Goal: Navigation & Orientation: Find specific page/section

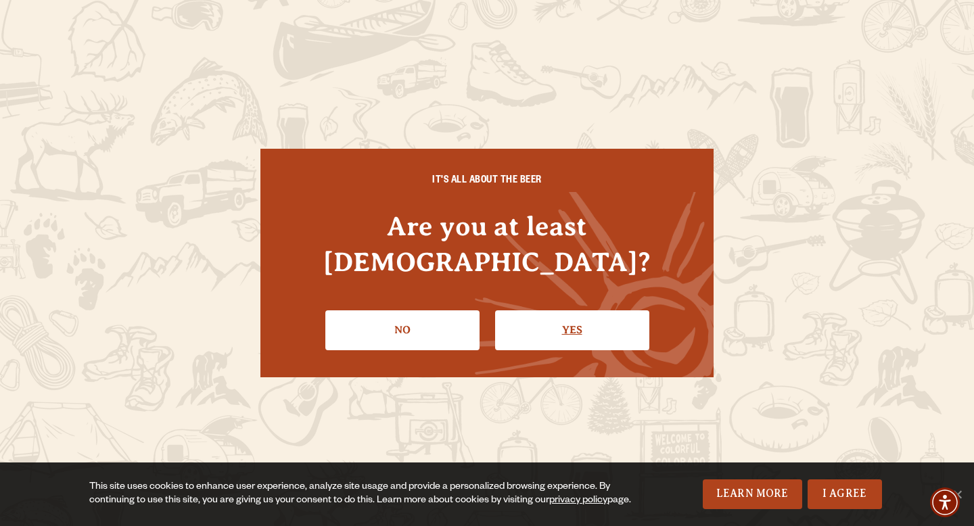
click at [550, 313] on link "Yes" at bounding box center [572, 330] width 154 height 39
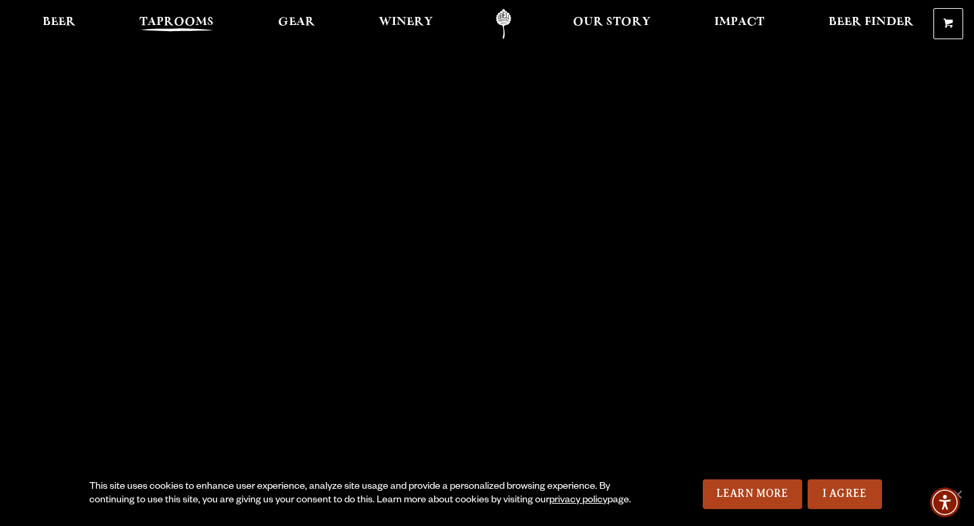
click at [150, 26] on span "Taprooms" at bounding box center [176, 22] width 74 height 11
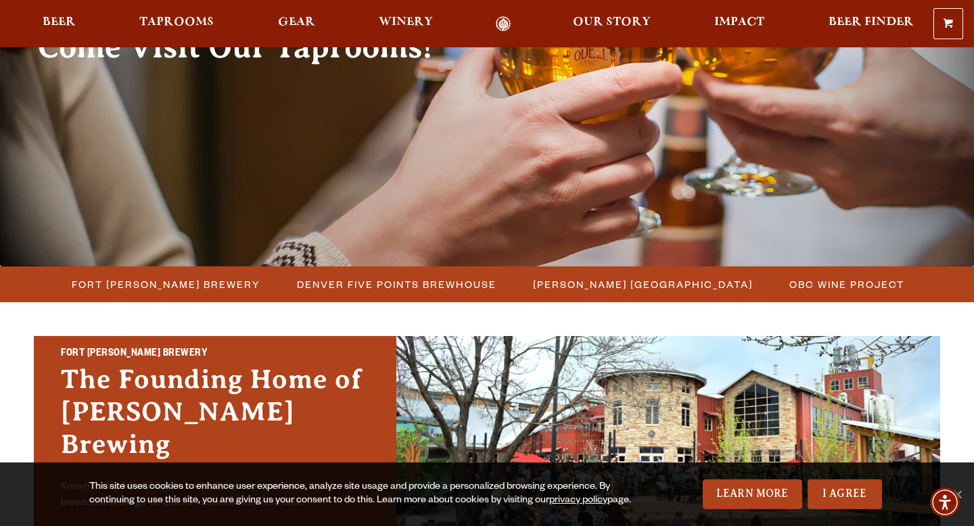
scroll to position [359, 0]
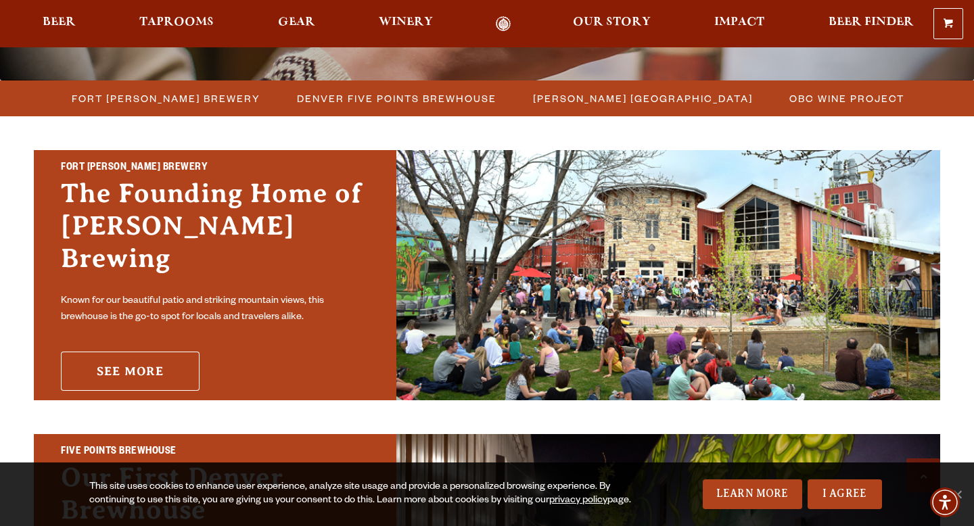
click at [167, 353] on link "See More" at bounding box center [130, 371] width 139 height 39
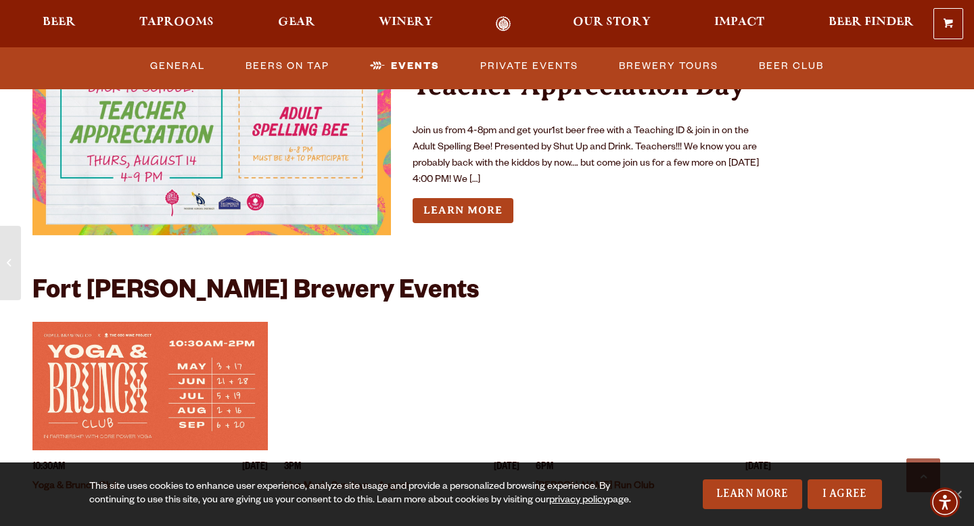
scroll to position [4983, 0]
